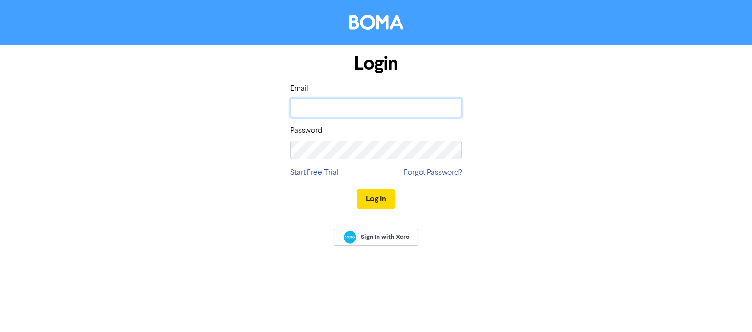
drag, startPoint x: 0, startPoint y: 0, endPoint x: 347, endPoint y: 103, distance: 362.1
click at [347, 103] on input "email" at bounding box center [375, 107] width 171 height 19
type input "[EMAIL_ADDRESS][DOMAIN_NAME]"
click at [430, 173] on link "Forgot Password?" at bounding box center [433, 173] width 58 height 12
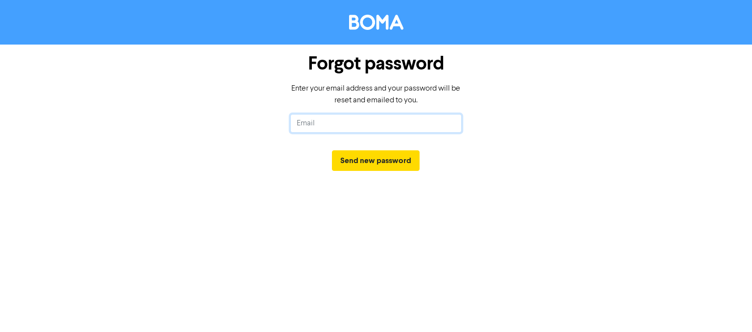
click at [392, 119] on input "text" at bounding box center [375, 123] width 171 height 19
type input "[EMAIL_ADDRESS][DOMAIN_NAME]"
click at [378, 159] on button "Send new password" at bounding box center [376, 160] width 88 height 21
